Goal: Check status: Check status

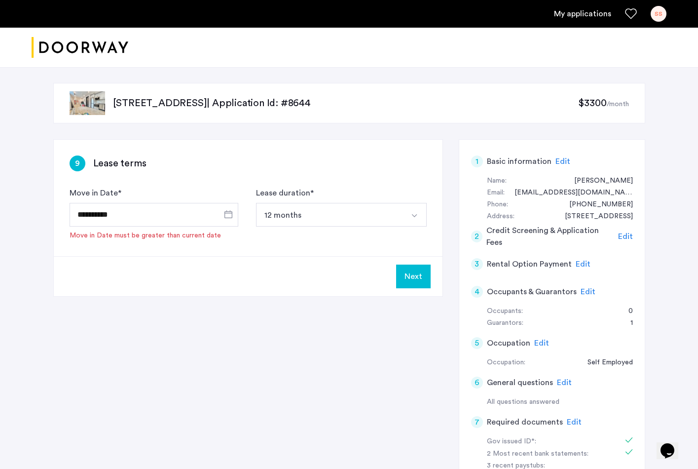
click at [579, 13] on link "My applications" at bounding box center [582, 14] width 57 height 12
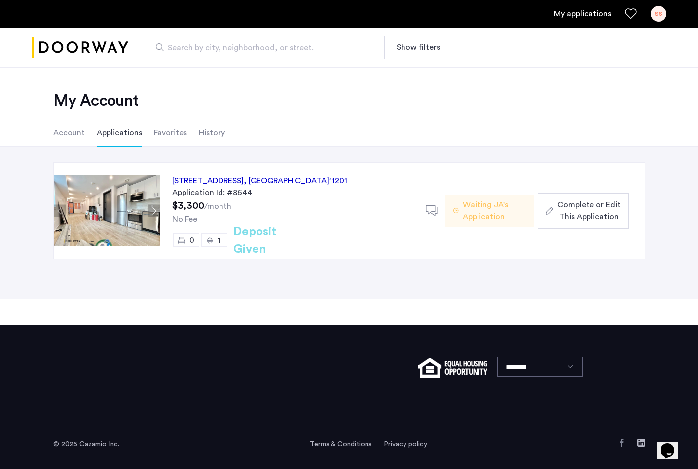
click at [501, 207] on span "Waiting JA's Application" at bounding box center [494, 211] width 63 height 24
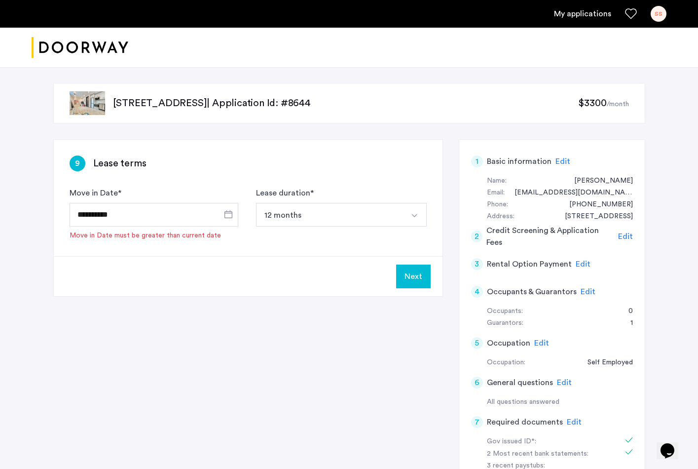
click at [591, 13] on link "My applications" at bounding box center [582, 14] width 57 height 12
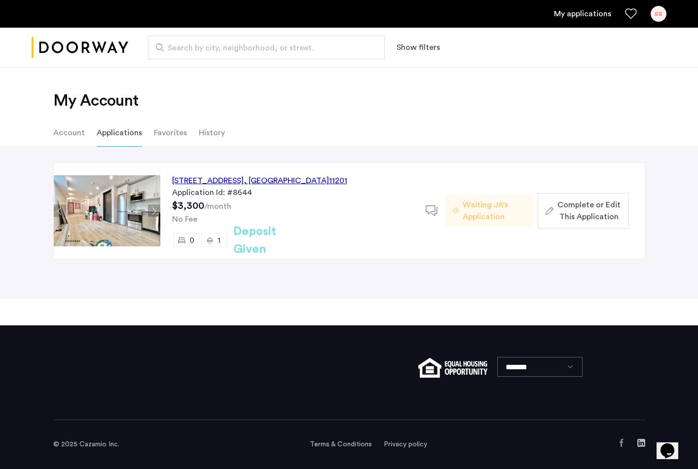
click at [175, 134] on li "Favorites" at bounding box center [170, 133] width 33 height 28
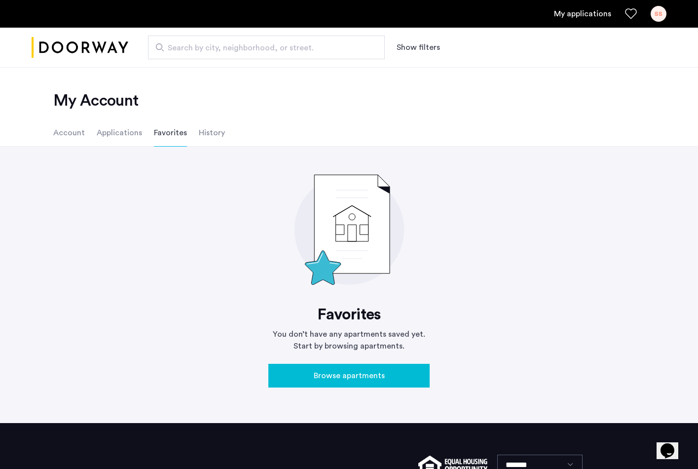
click at [206, 135] on li "History" at bounding box center [212, 133] width 26 height 28
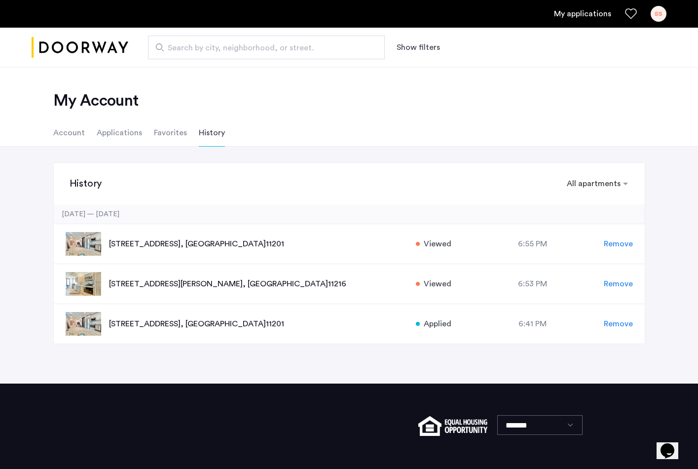
click at [59, 131] on li "Account" at bounding box center [69, 133] width 32 height 28
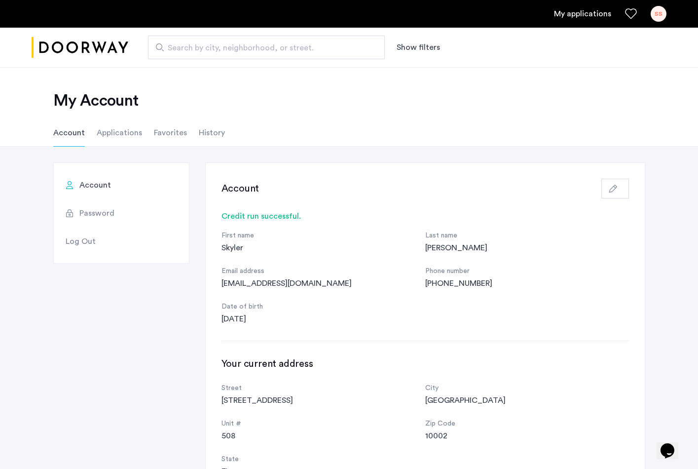
click at [124, 127] on li "Applications" at bounding box center [119, 133] width 45 height 28
